Goal: Task Accomplishment & Management: Complete application form

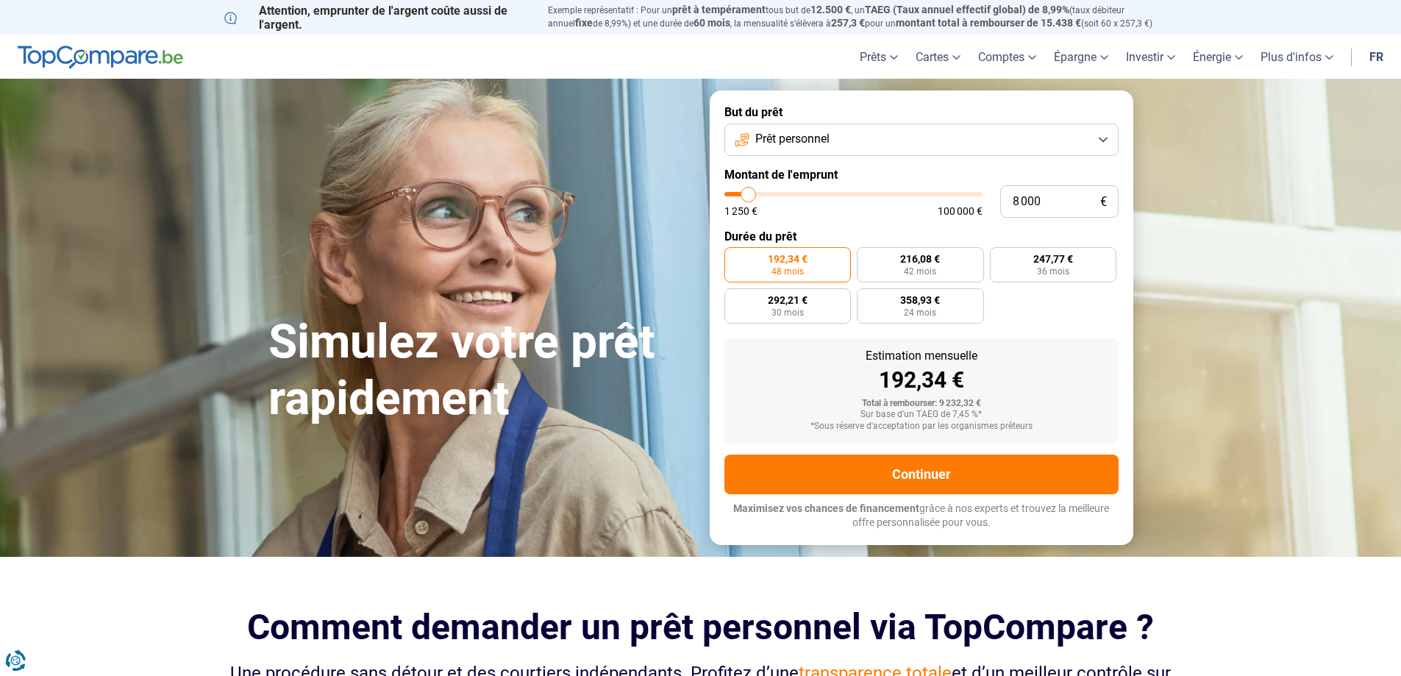
type input "5 000"
type input "5000"
type input "1 250"
type input "1250"
type input "2 000"
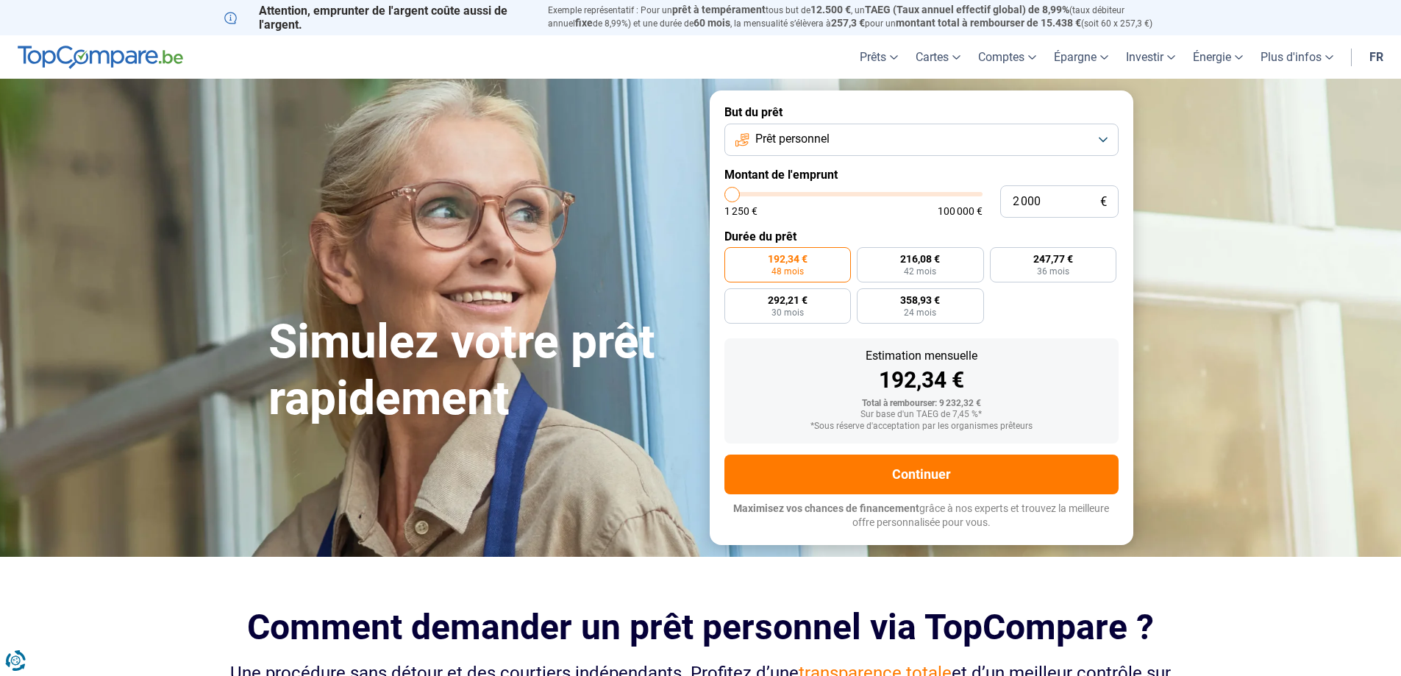
type input "2000"
type input "4 250"
type input "4250"
type input "5 250"
type input "5250"
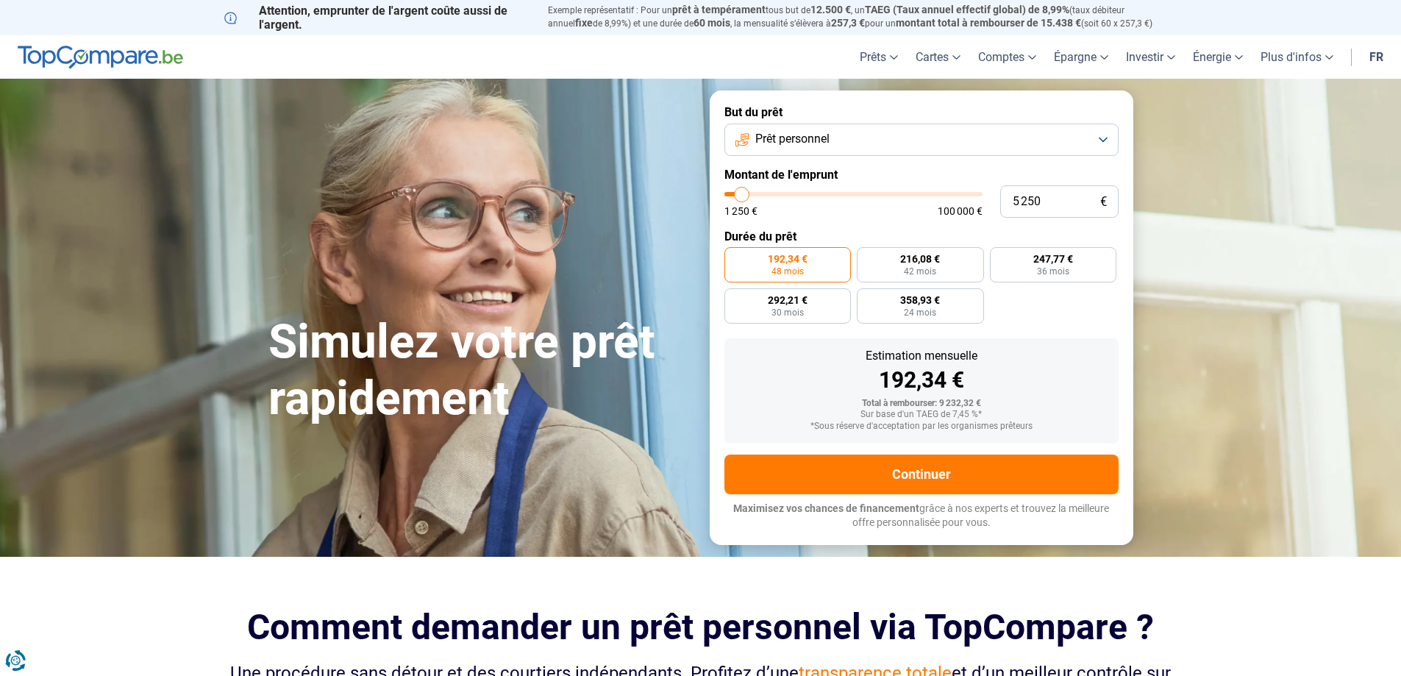
type input "5 500"
type input "5500"
type input "5 750"
type input "5750"
type input "5 500"
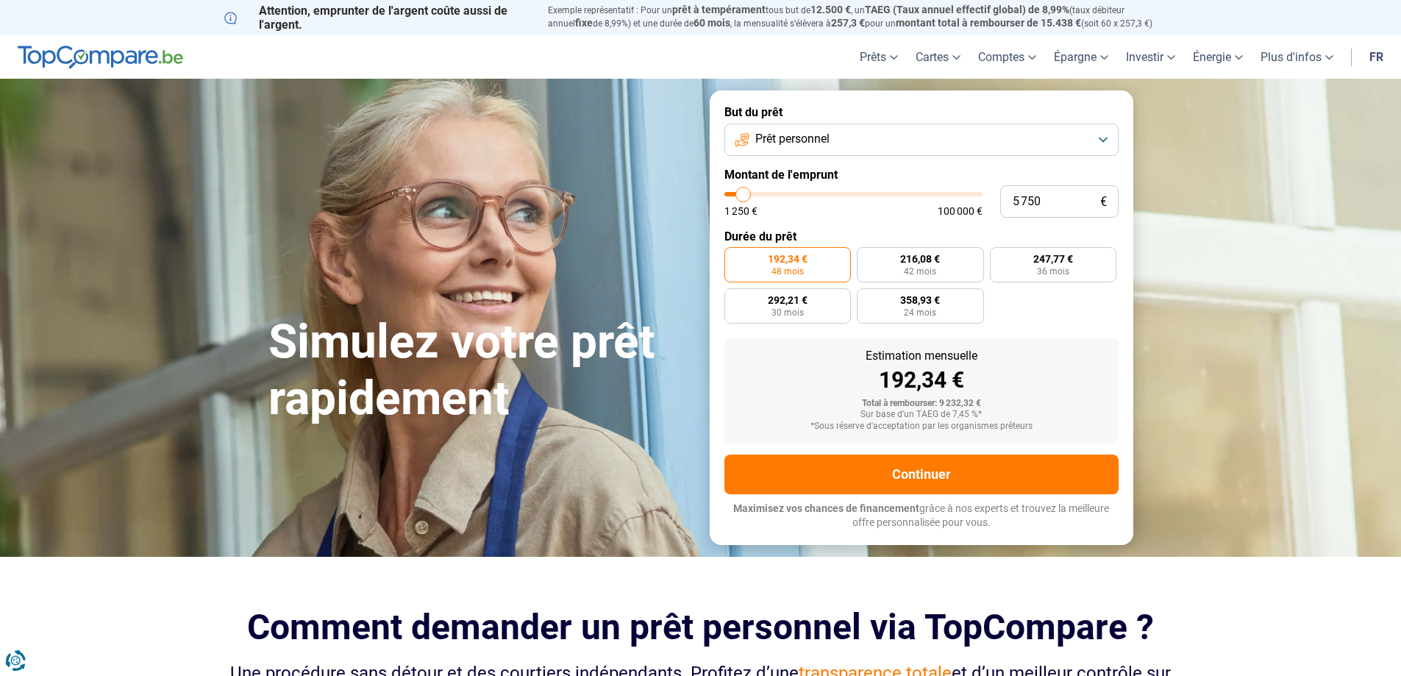
type input "5500"
type input "5 250"
type input "5250"
type input "4 500"
type input "4500"
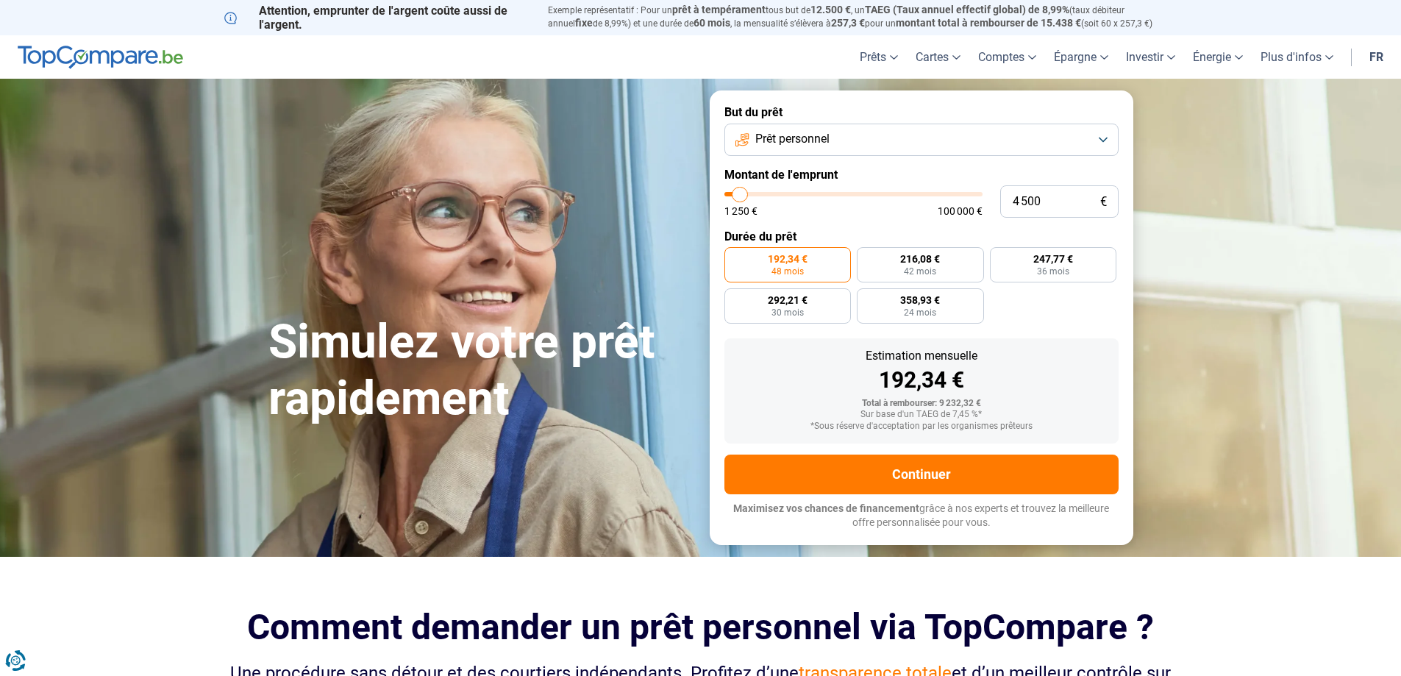
type input "4 250"
type input "4250"
type input "4 000"
type input "4000"
type input "3 500"
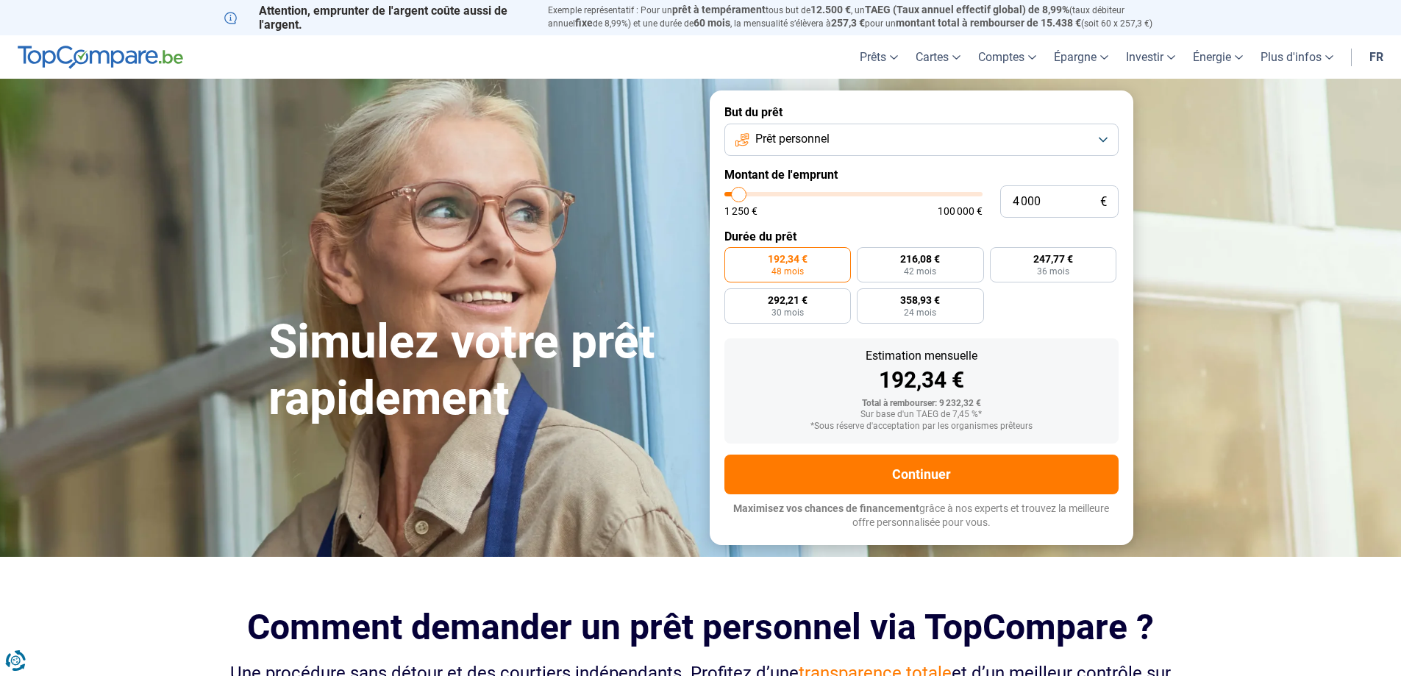
type input "3500"
type input "3 750"
type input "3750"
type input "11 000"
type input "11000"
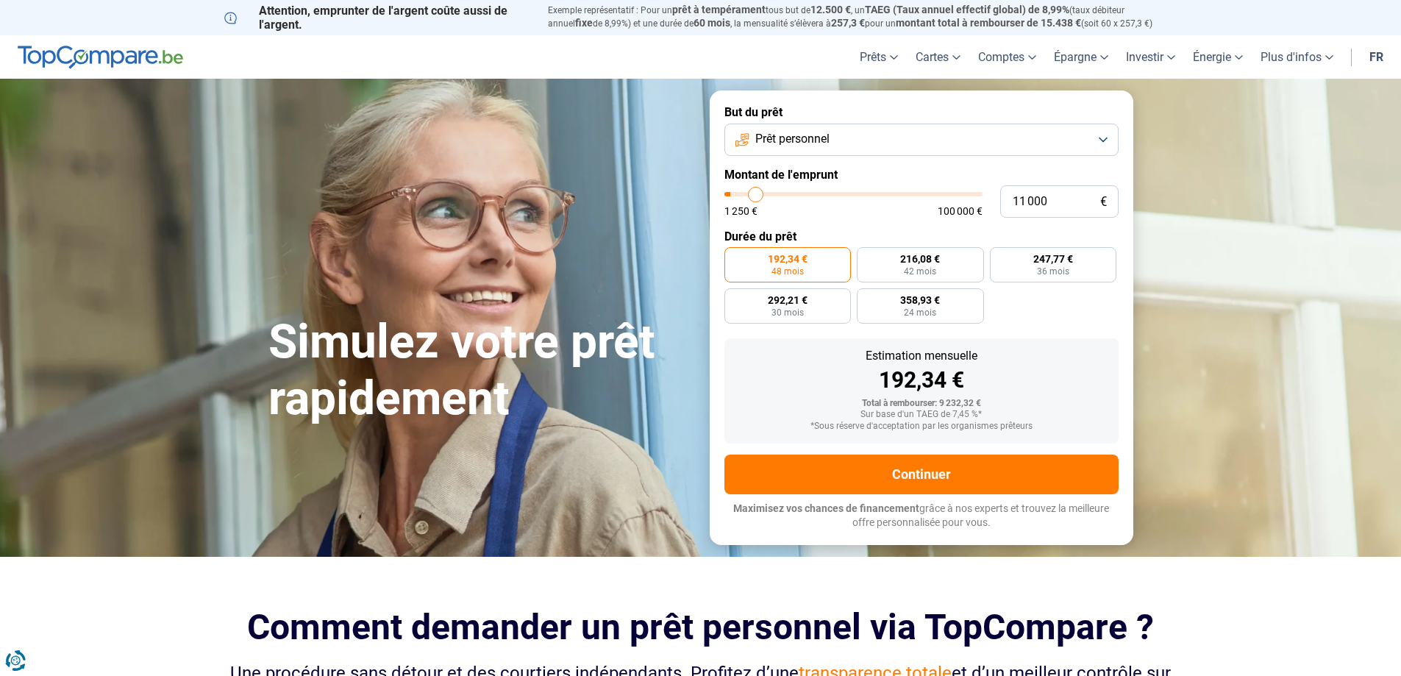
type input "10 500"
type input "10500"
type input "9 000"
type input "9000"
type input "8 500"
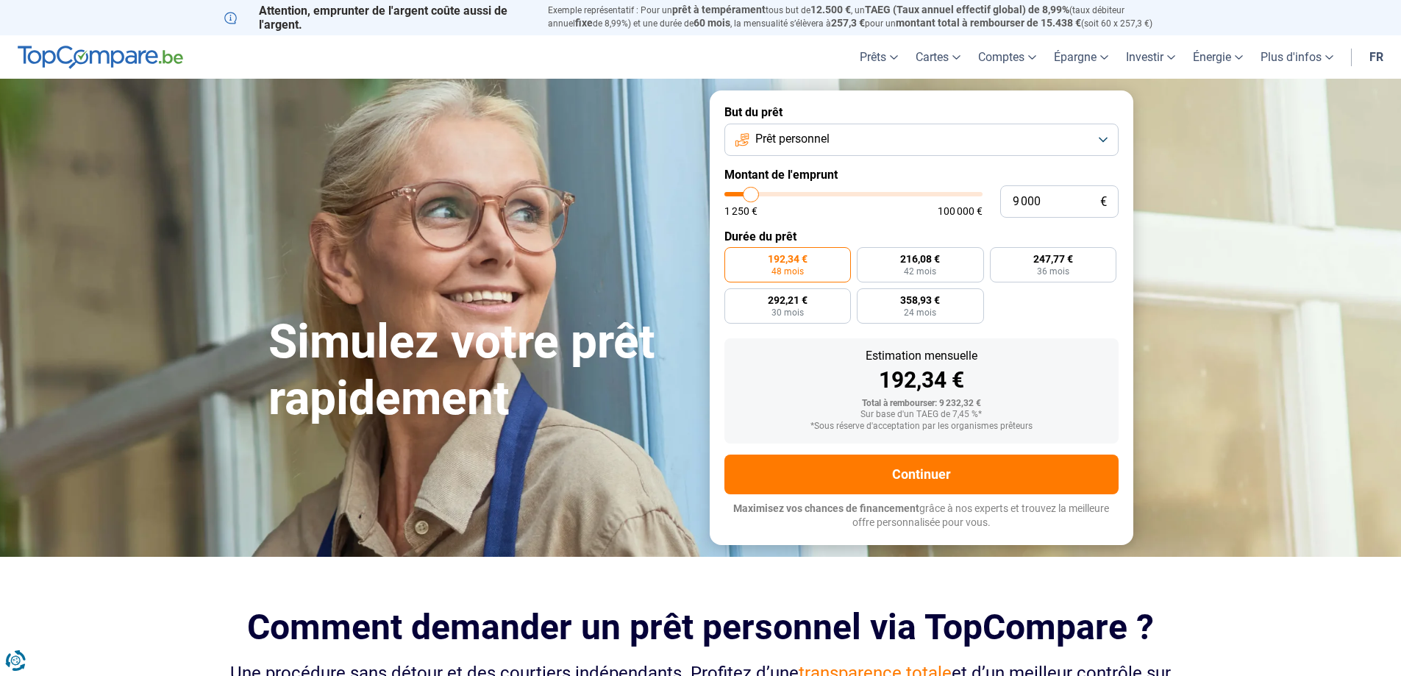
type input "8500"
type input "7 000"
type input "7000"
type input "6 750"
type input "6750"
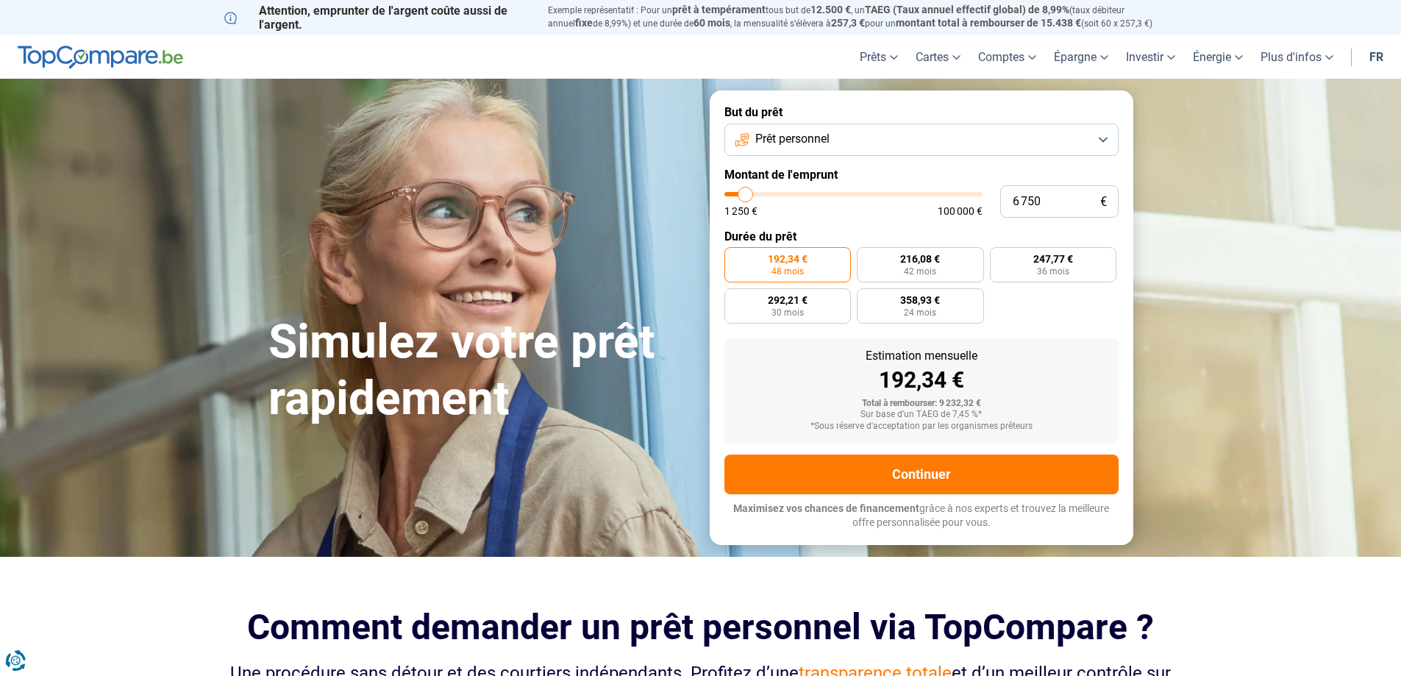
type input "5 750"
type input "5750"
type input "5 000"
type input "5000"
type input "4 250"
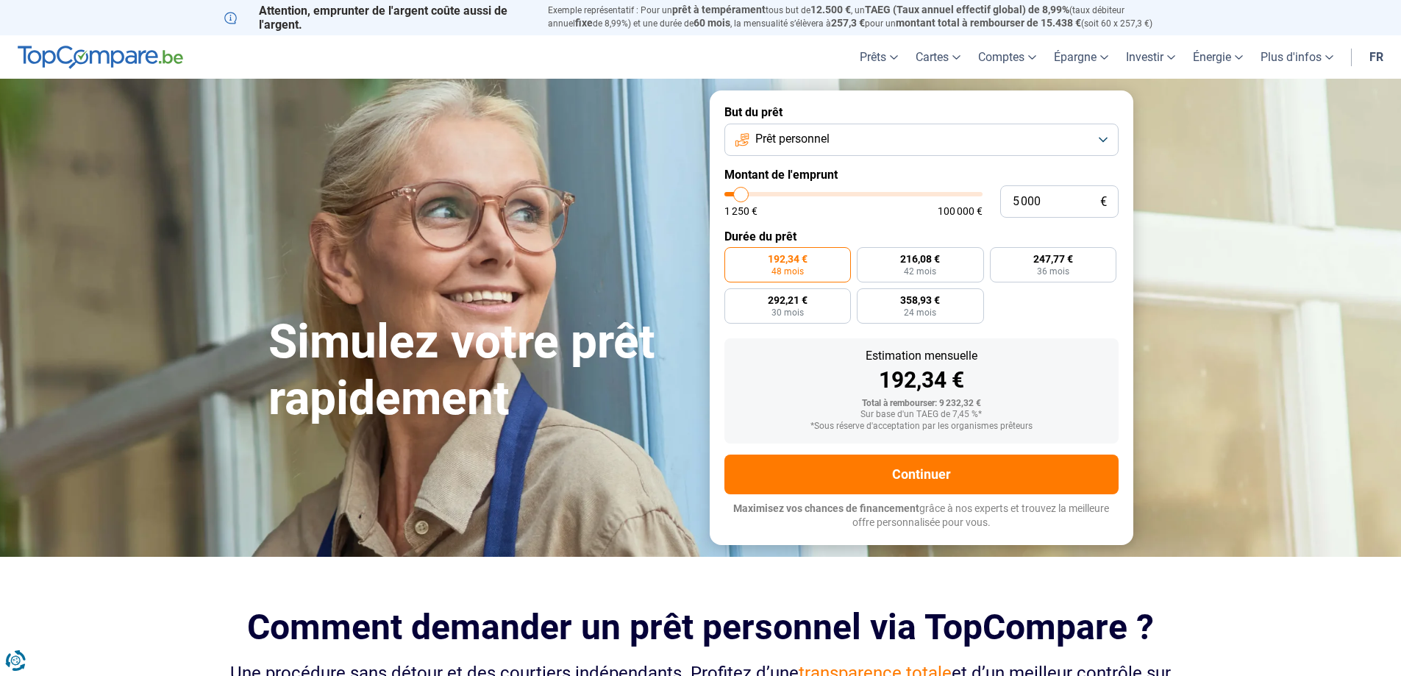
type input "4250"
type input "4 000"
drag, startPoint x: 726, startPoint y: 189, endPoint x: 739, endPoint y: 186, distance: 13.6
type input "4000"
click at [739, 192] on input "range" at bounding box center [854, 194] width 258 height 4
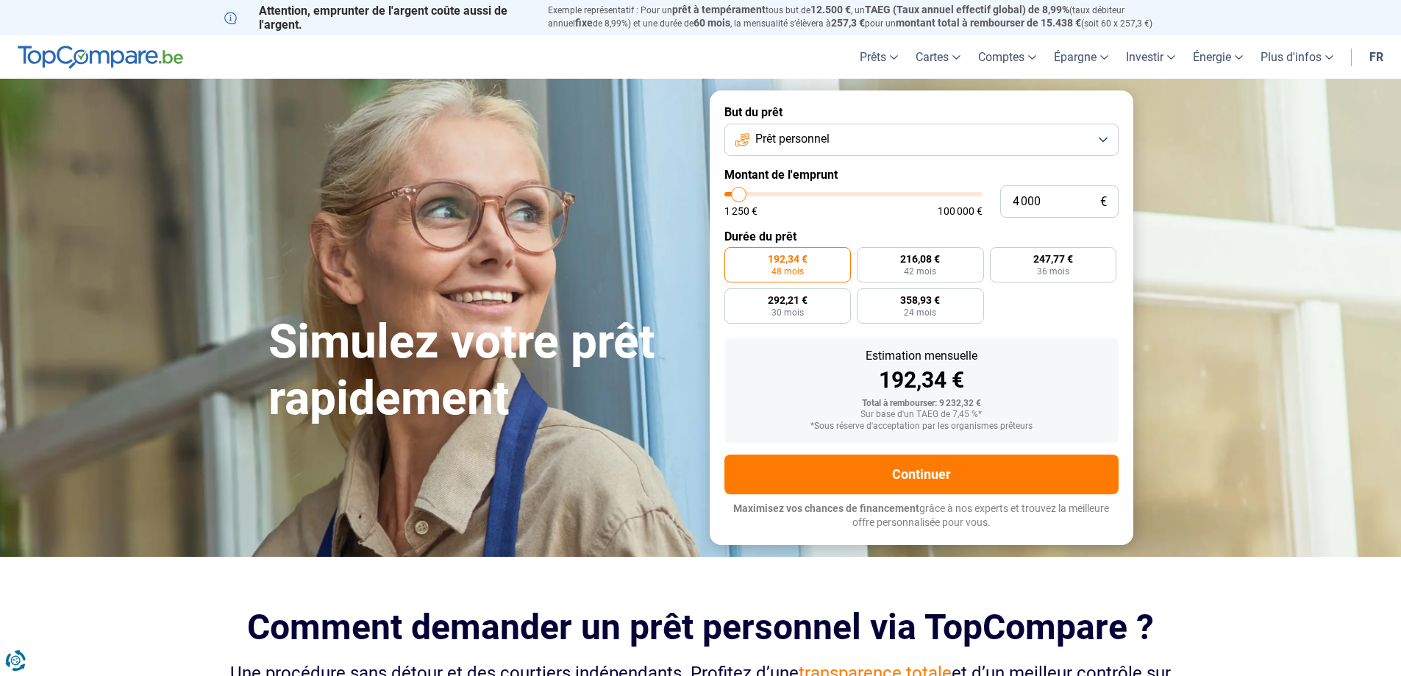
radio input "true"
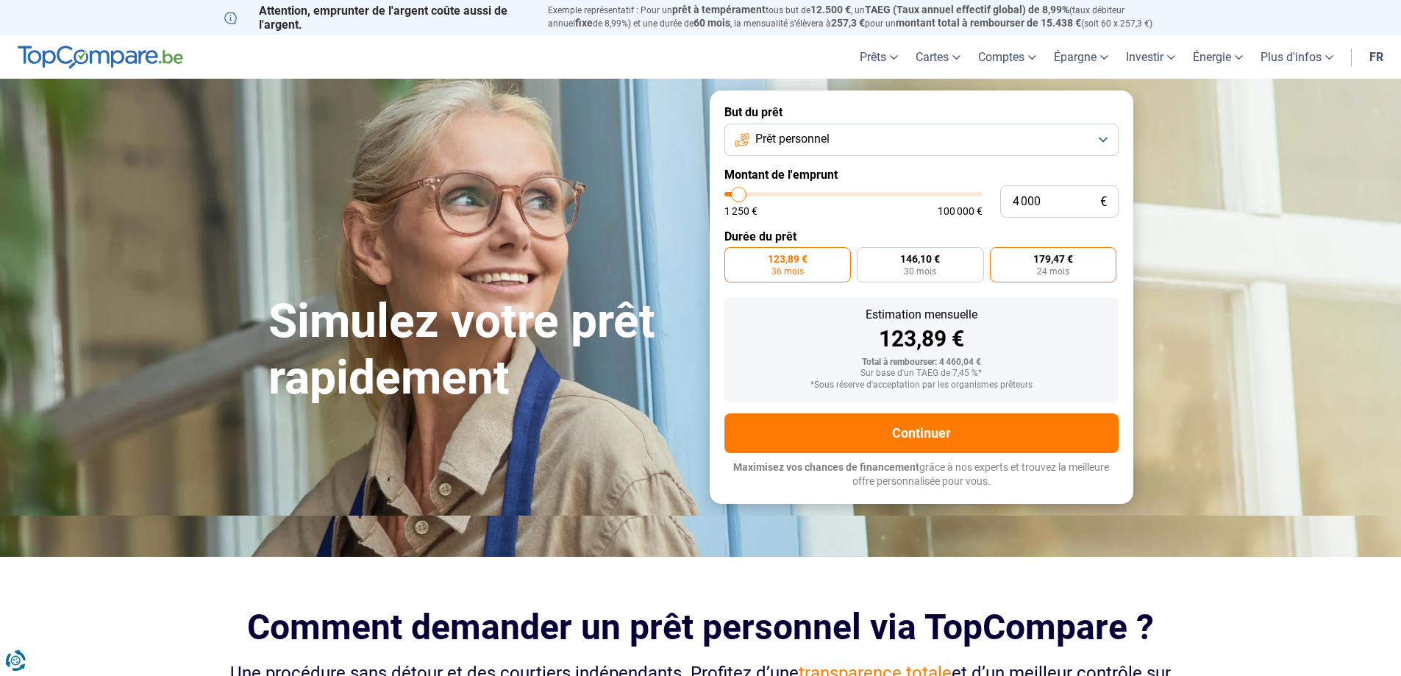
click at [1026, 263] on label "179,47 € 24 mois" at bounding box center [1053, 264] width 127 height 35
click at [1000, 257] on input "179,47 € 24 mois" at bounding box center [995, 252] width 10 height 10
radio input "true"
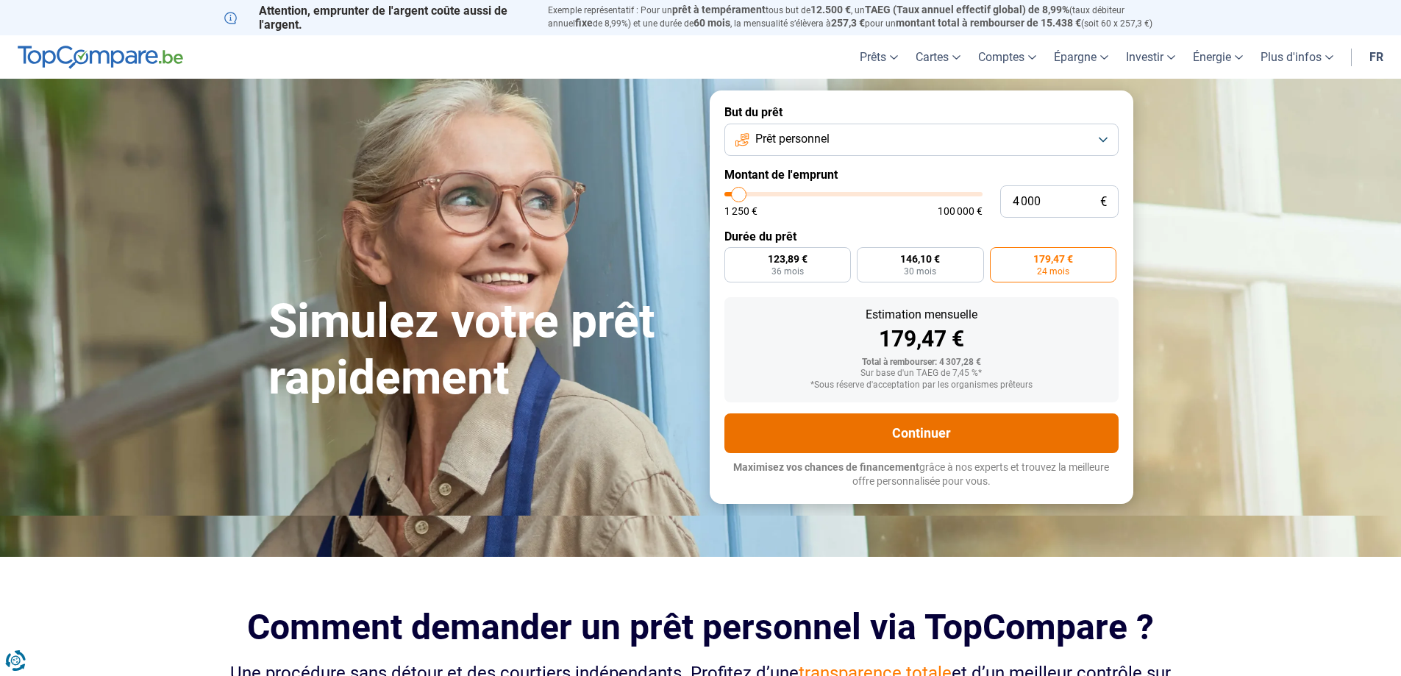
click at [949, 437] on button "Continuer" at bounding box center [922, 433] width 394 height 40
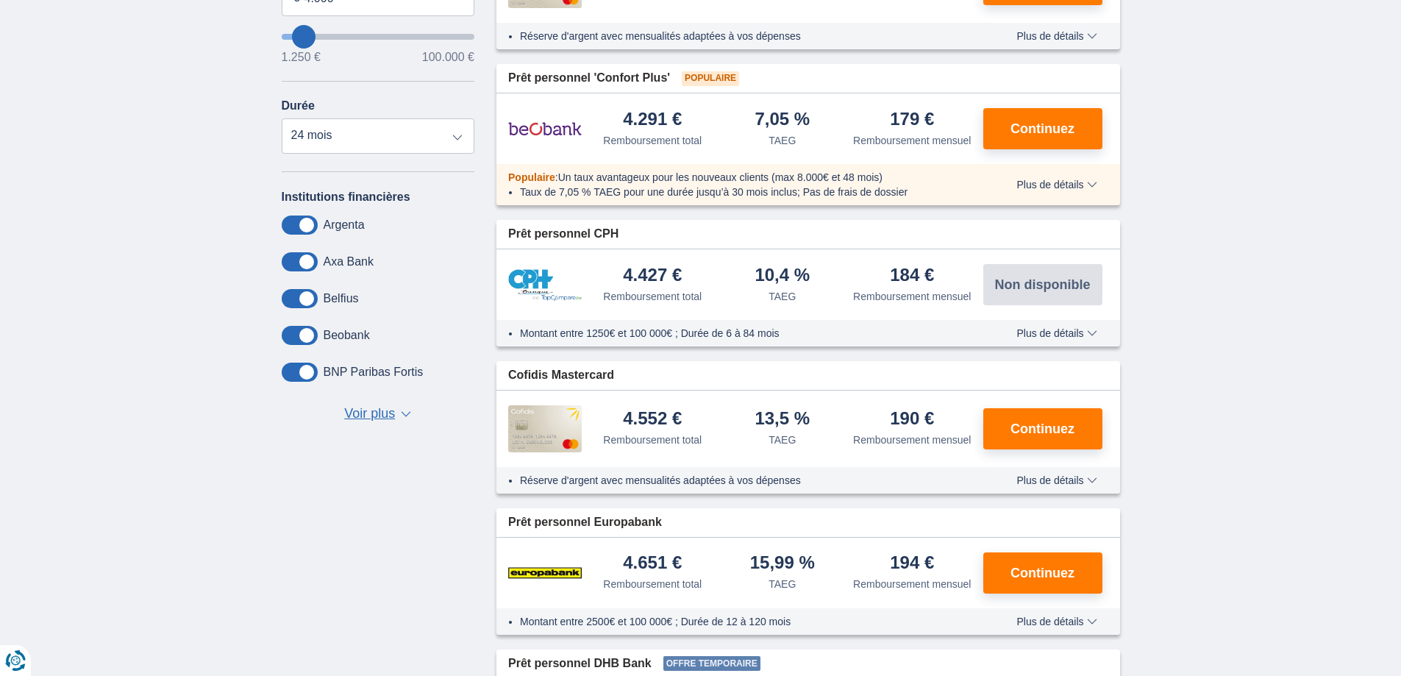
scroll to position [177, 0]
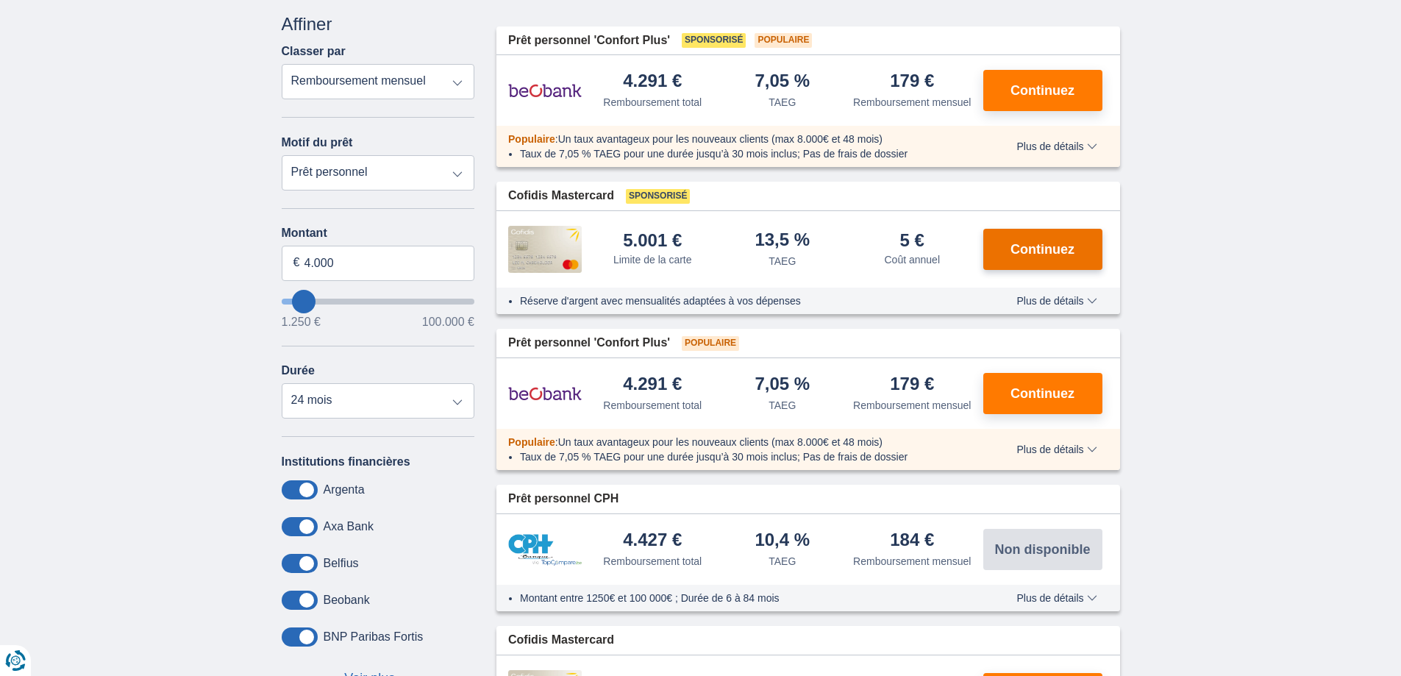
click at [1037, 253] on span "Continuez" at bounding box center [1043, 249] width 64 height 13
